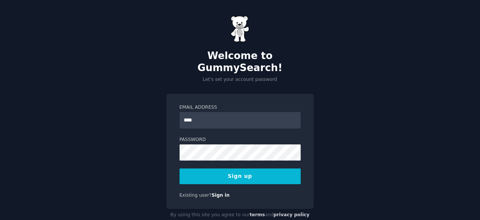
type input "**********"
click at [289, 169] on button "Sign up" at bounding box center [240, 177] width 121 height 16
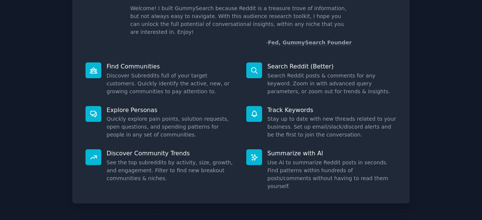
scroll to position [74, 0]
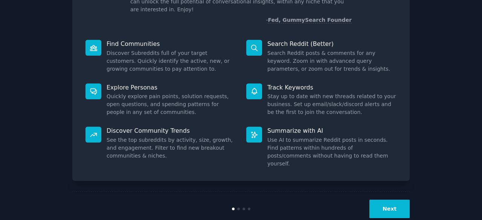
click at [391, 200] on button "Next" at bounding box center [390, 209] width 40 height 18
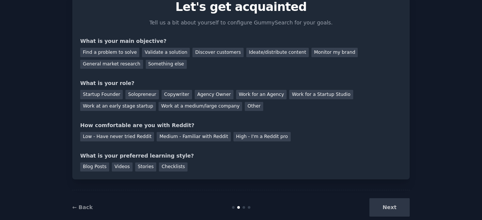
scroll to position [34, 0]
click at [250, 49] on div "Ideate/distribute content" at bounding box center [277, 52] width 63 height 9
click at [213, 52] on div "Discover customers" at bounding box center [218, 52] width 51 height 9
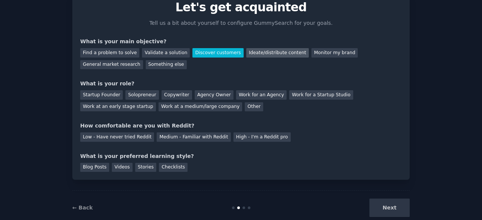
click at [256, 55] on div "Ideate/distribute content" at bounding box center [277, 52] width 63 height 9
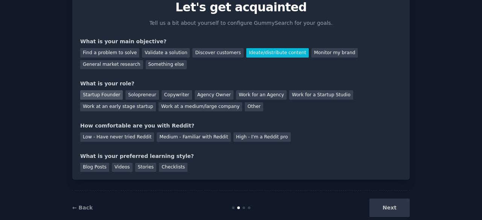
click at [88, 95] on div "Startup Founder" at bounding box center [101, 94] width 43 height 9
click at [234, 134] on div "High - I'm a Reddit pro" at bounding box center [262, 137] width 57 height 9
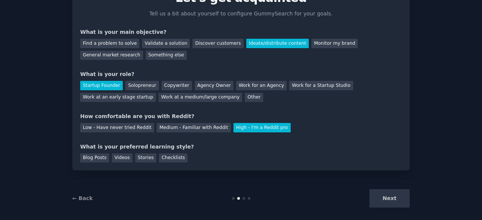
scroll to position [49, 0]
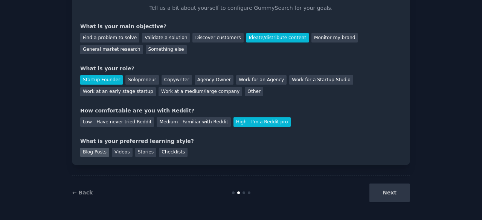
click at [97, 154] on div "Blog Posts" at bounding box center [94, 152] width 29 height 9
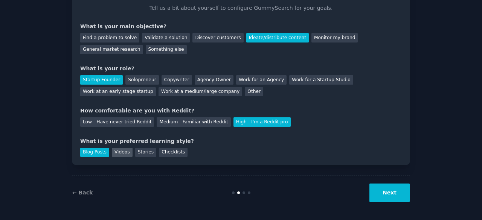
click at [125, 151] on div "Videos" at bounding box center [122, 152] width 21 height 9
click at [380, 193] on button "Next" at bounding box center [390, 193] width 40 height 18
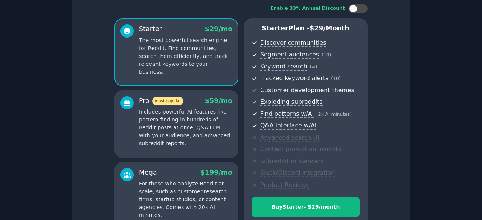
scroll to position [130, 0]
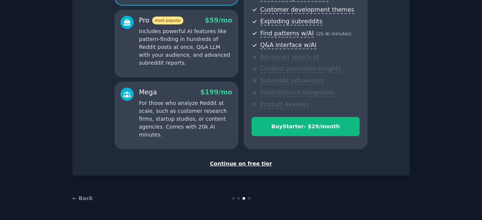
click at [251, 168] on div "Set up your account Choose your GummySearch flavor Enable 33% Annual Discount S…" at bounding box center [241, 33] width 338 height 284
click at [251, 164] on div "Continue on free tier" at bounding box center [241, 164] width 322 height 8
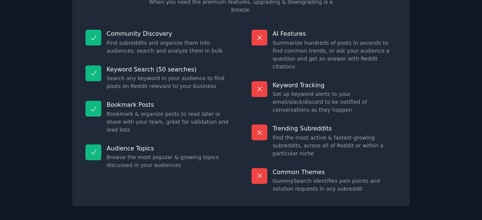
scroll to position [73, 0]
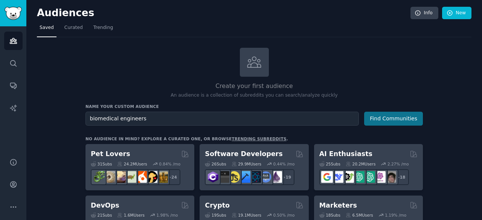
type input "biomedical engineers"
click at [406, 119] on button "Find Communities" at bounding box center [393, 119] width 59 height 14
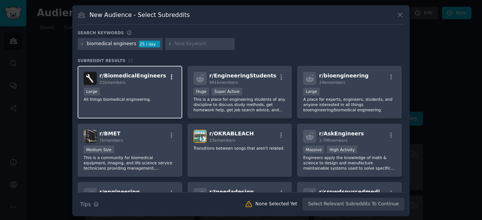
click at [169, 77] on icon "button" at bounding box center [171, 77] width 7 height 7
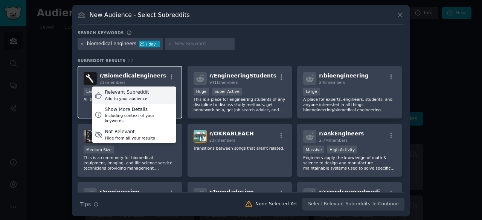
click at [145, 93] on div "Relevant Subreddit Add to your audience" at bounding box center [134, 95] width 84 height 17
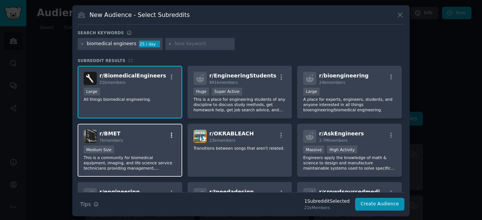
click at [170, 136] on icon "button" at bounding box center [171, 135] width 7 height 7
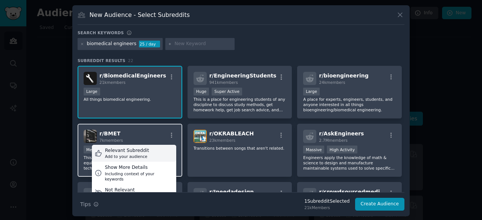
click at [142, 152] on div "Relevant Subreddit" at bounding box center [127, 151] width 44 height 7
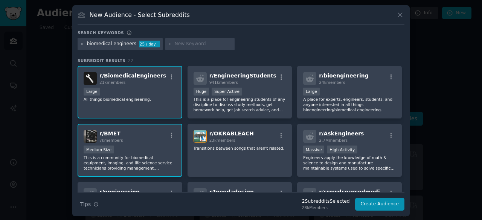
click at [176, 44] on input "text" at bounding box center [203, 44] width 57 height 7
type input "radiologist"
click at [229, 43] on div "biomedical engineers 25 / day radiologist" at bounding box center [241, 45] width 327 height 15
click at [206, 43] on input "radiologist" at bounding box center [203, 44] width 57 height 7
click at [127, 45] on div "biomedical engineers" at bounding box center [112, 44] width 50 height 7
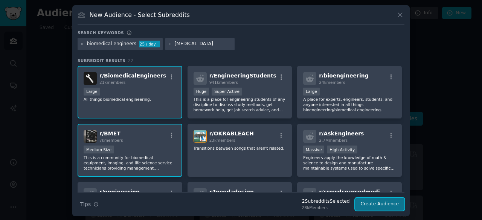
click at [379, 205] on button "Create Audience" at bounding box center [380, 204] width 50 height 13
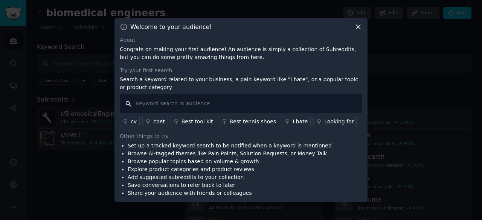
click at [187, 102] on input "text" at bounding box center [241, 103] width 243 height 19
type input "maintenance"
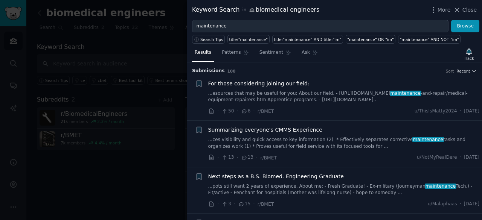
scroll to position [38, 0]
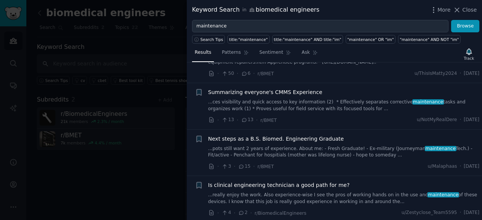
click at [293, 105] on link "...ces visibility and quick access to key information (2) * Effectively separat…" at bounding box center [344, 105] width 272 height 13
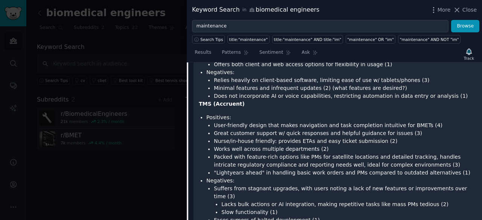
scroll to position [359, 0]
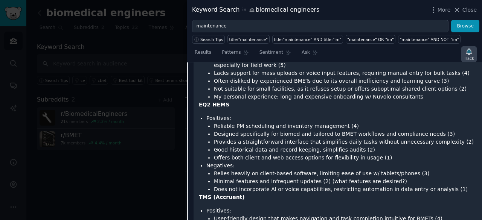
click at [472, 50] on icon "button" at bounding box center [469, 52] width 8 height 8
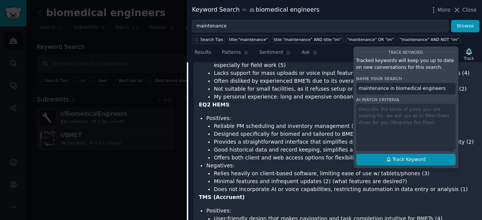
click at [404, 161] on span "Track Keyword" at bounding box center [409, 160] width 33 height 7
type input "maintenance in biomedical engineers"
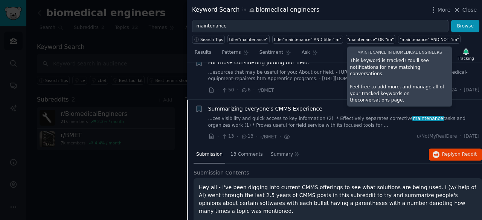
scroll to position [38, 0]
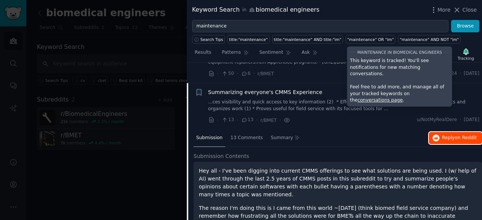
click at [448, 138] on span "Reply on Reddit" at bounding box center [459, 138] width 35 height 7
